Goal: Information Seeking & Learning: Understand process/instructions

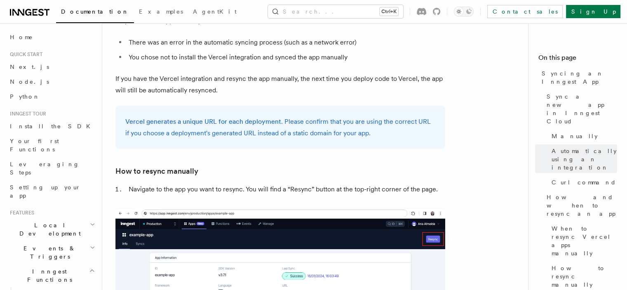
scroll to position [1731, 0]
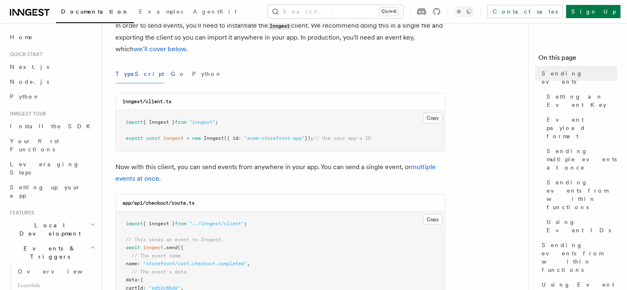
scroll to position [82, 0]
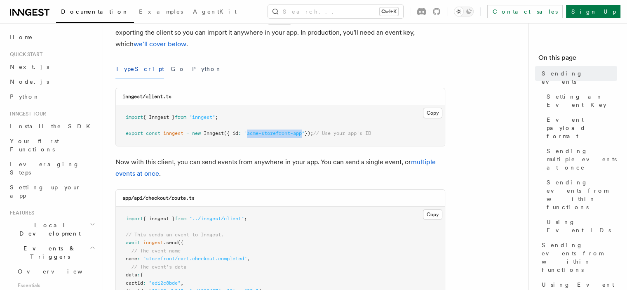
drag, startPoint x: 249, startPoint y: 135, endPoint x: 308, endPoint y: 135, distance: 58.9
click at [305, 135] on span ""acme-storefront-app"" at bounding box center [274, 133] width 61 height 6
click at [333, 160] on p "Now with this client, you can send events from anywhere in your app. You can se…" at bounding box center [280, 167] width 330 height 23
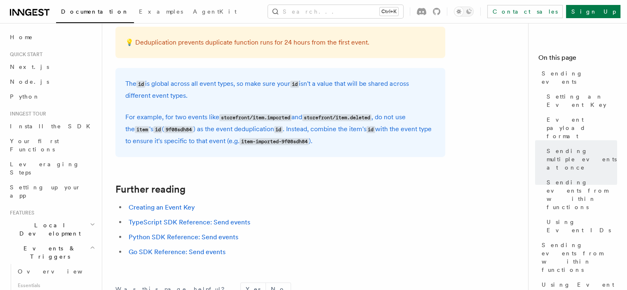
scroll to position [2441, 0]
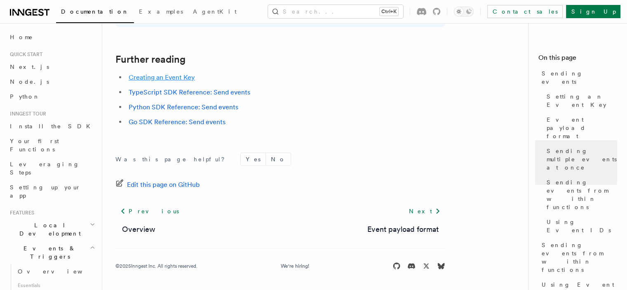
click at [176, 80] on link "Creating an Event Key" at bounding box center [162, 77] width 66 height 8
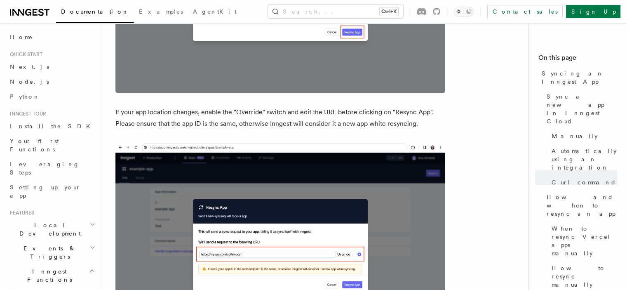
scroll to position [2390, 0]
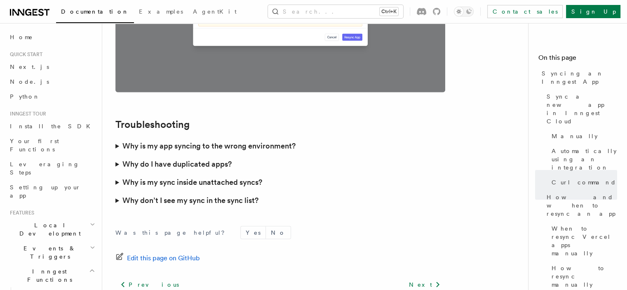
click at [119, 137] on summary "Why is my app syncing to the wrong environment?" at bounding box center [280, 146] width 330 height 18
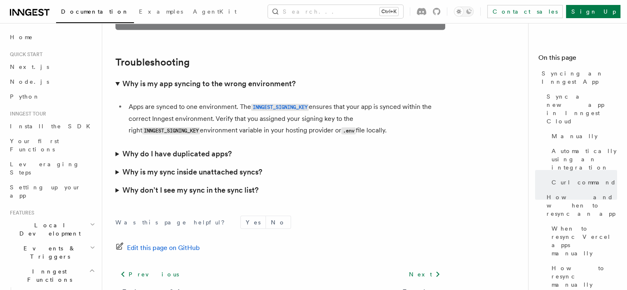
scroll to position [2473, 0]
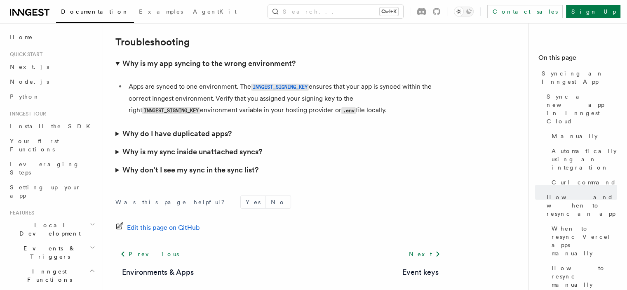
click at [160, 128] on h3 "Why do I have duplicated apps?" at bounding box center [176, 134] width 109 height 12
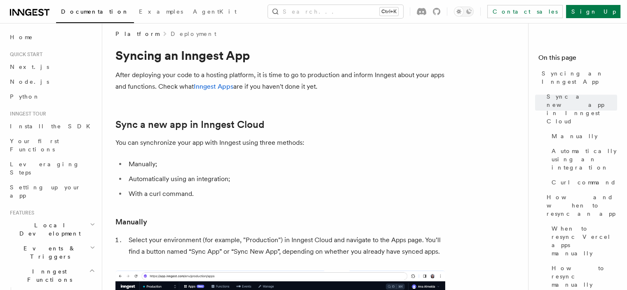
scroll to position [0, 0]
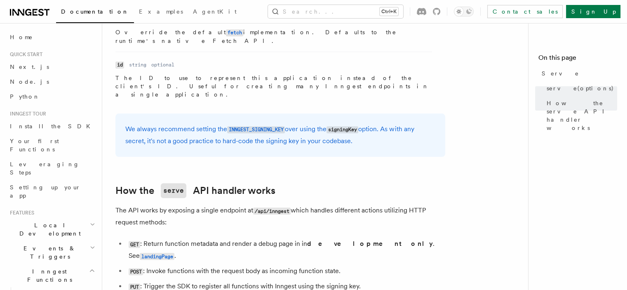
scroll to position [648, 0]
